Goal: Task Accomplishment & Management: Manage account settings

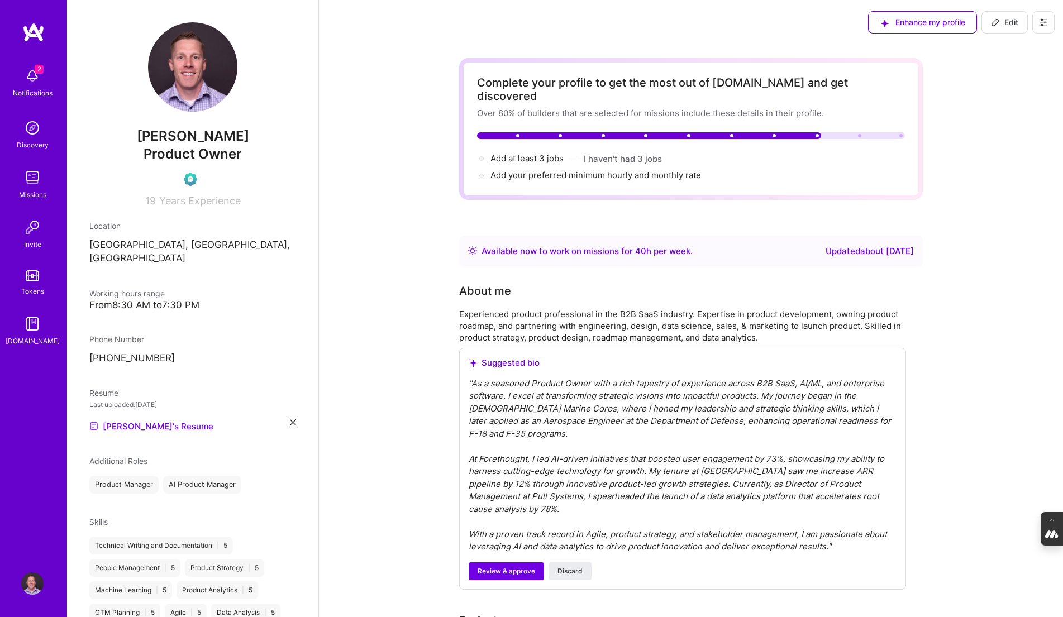
click at [1039, 22] on icon at bounding box center [1043, 22] width 9 height 9
click at [1005, 110] on button "Log Out" at bounding box center [1013, 104] width 84 height 28
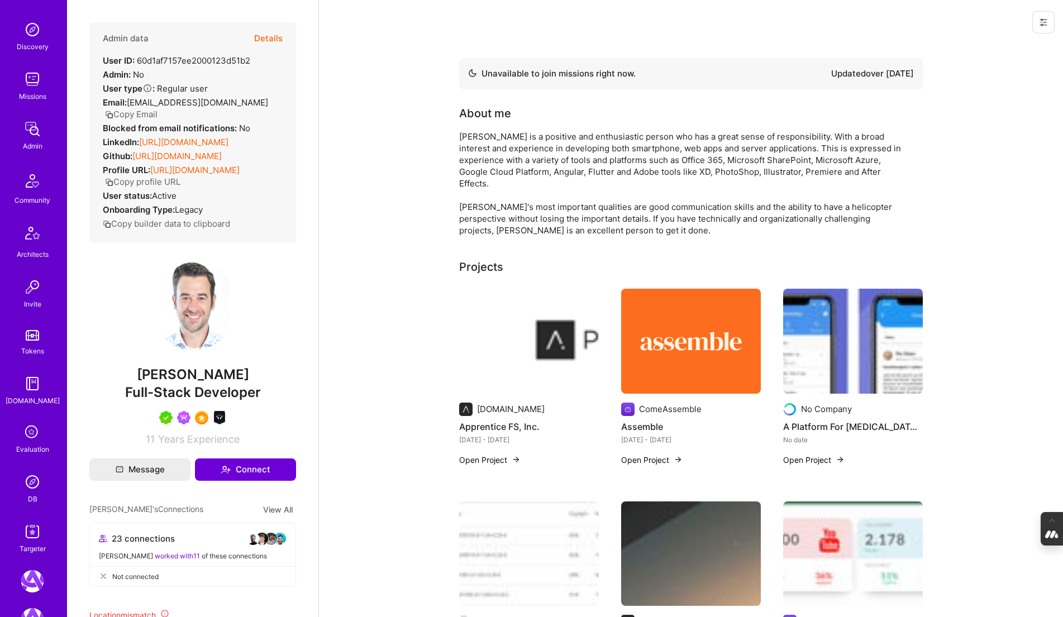
scroll to position [99, 0]
click at [37, 462] on div "3 Notifications Discovery Missions Admin Community Architects Invite Tokens [DO…" at bounding box center [33, 259] width 67 height 590
click at [26, 489] on img at bounding box center [32, 481] width 22 height 22
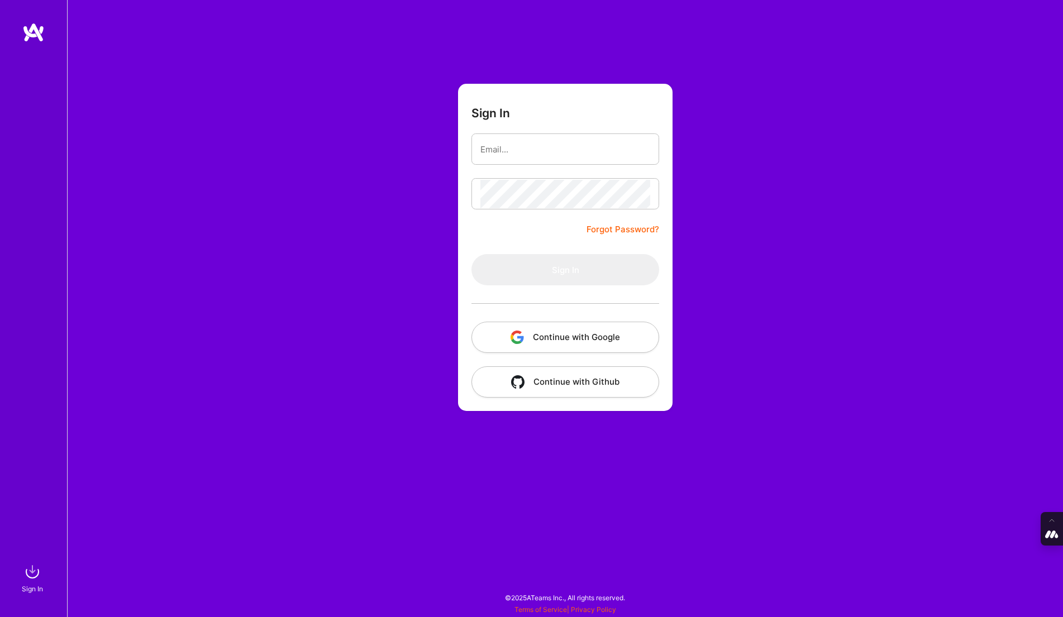
type input "tanya@a.team"
click at [564, 328] on button "Continue with Google" at bounding box center [565, 337] width 188 height 31
